Goal: Task Accomplishment & Management: Use online tool/utility

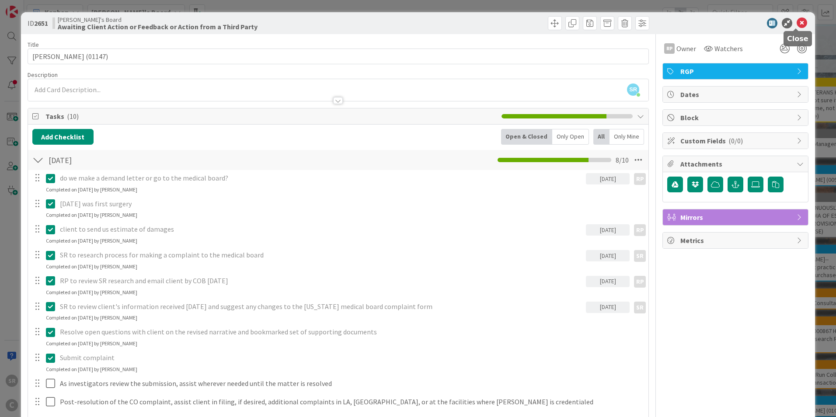
click at [797, 23] on icon at bounding box center [802, 23] width 10 height 10
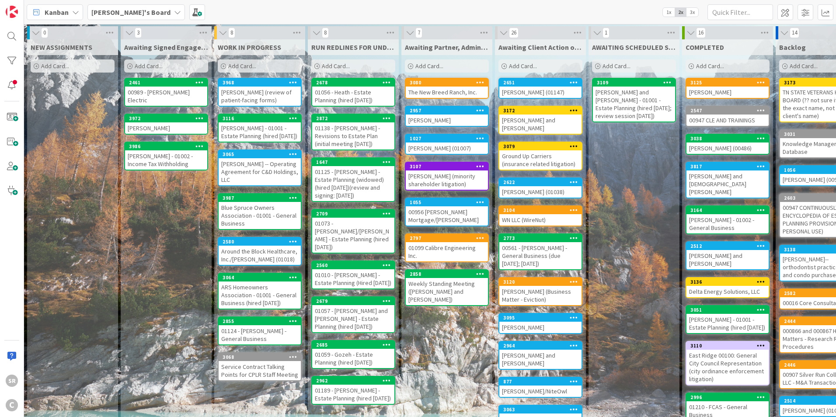
click at [244, 97] on div "[PERSON_NAME] (review of patient-facing forms)" at bounding box center [260, 96] width 82 height 19
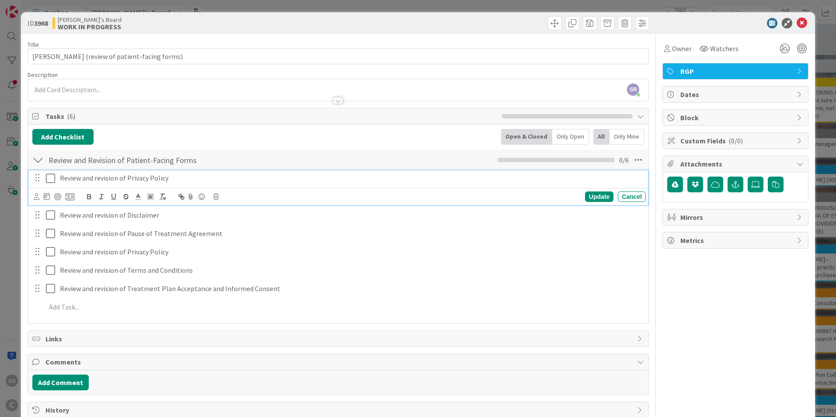
click at [49, 178] on icon at bounding box center [52, 178] width 13 height 10
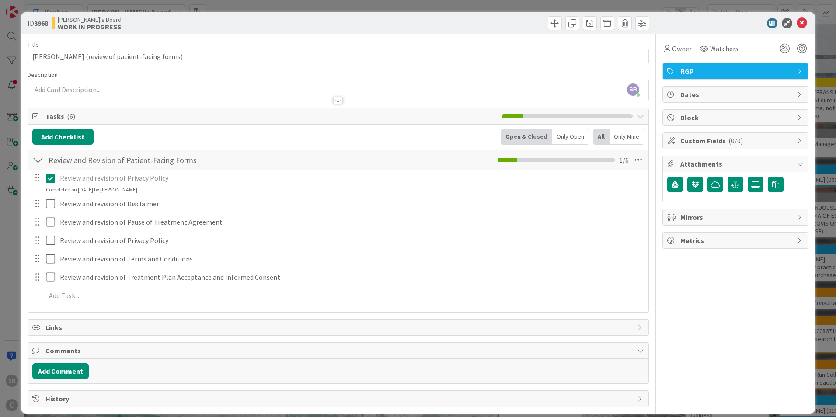
click at [108, 182] on p "Review and revision of Privacy Policy" at bounding box center [351, 178] width 582 height 10
click at [49, 178] on icon at bounding box center [52, 178] width 13 height 10
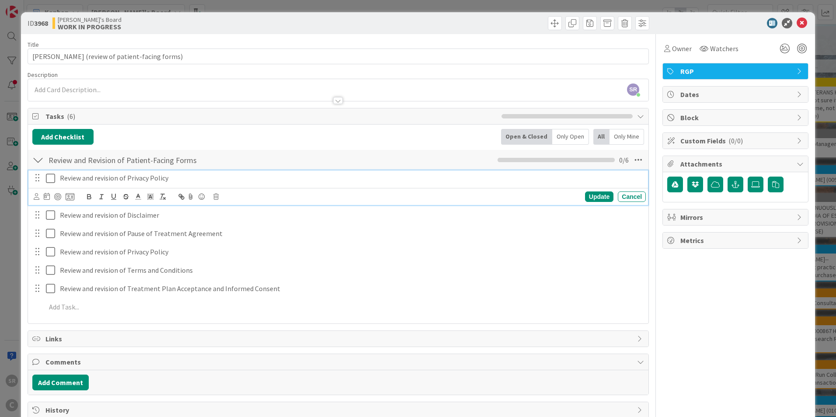
click at [127, 179] on p "Review and revision of Privacy Policy" at bounding box center [351, 178] width 582 height 10
click at [596, 195] on div "Update" at bounding box center [599, 197] width 28 height 10
click at [49, 180] on icon at bounding box center [52, 178] width 13 height 10
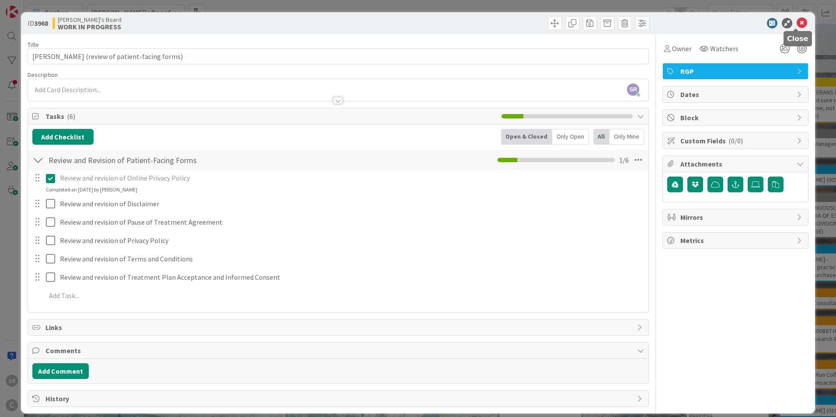
click at [797, 22] on icon at bounding box center [802, 23] width 10 height 10
